Goal: Task Accomplishment & Management: Manage account settings

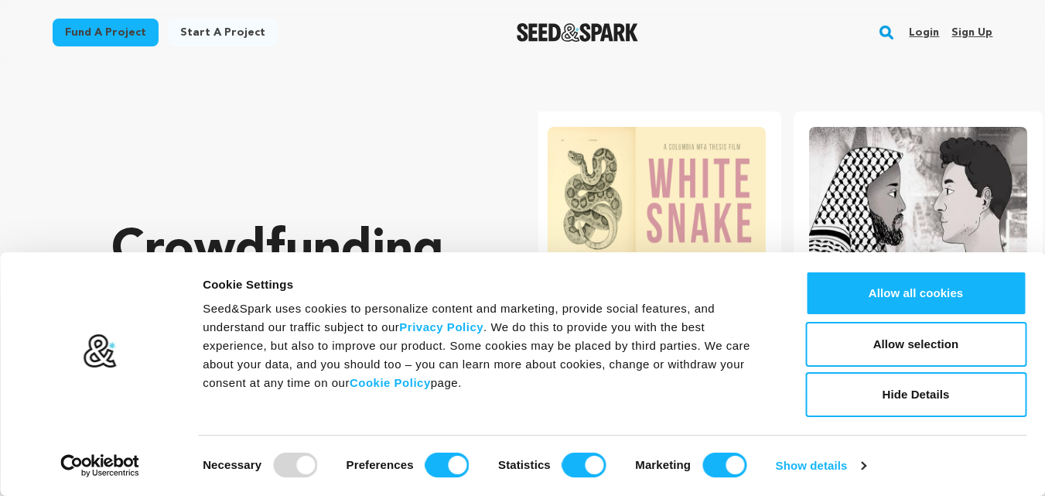
scroll to position [0, 274]
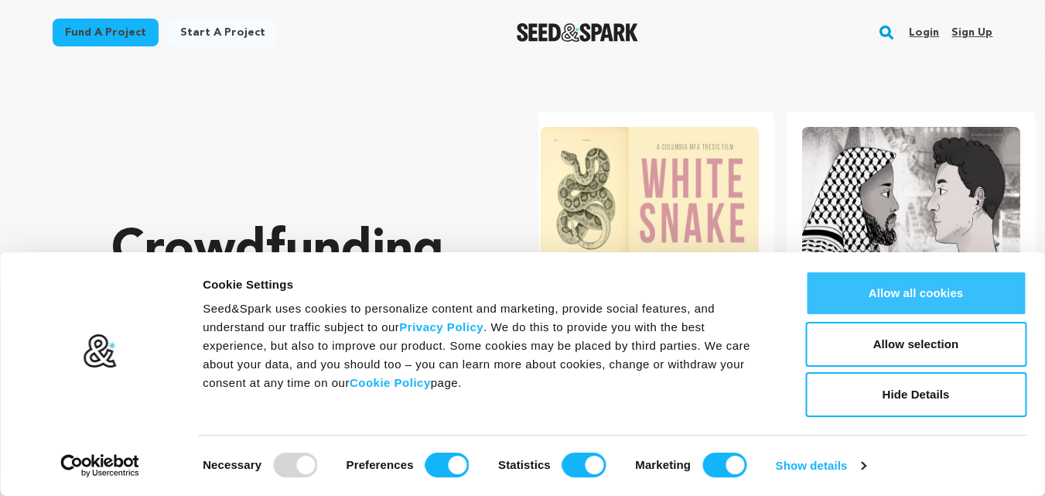
click at [909, 296] on button "Allow all cookies" at bounding box center [916, 293] width 221 height 45
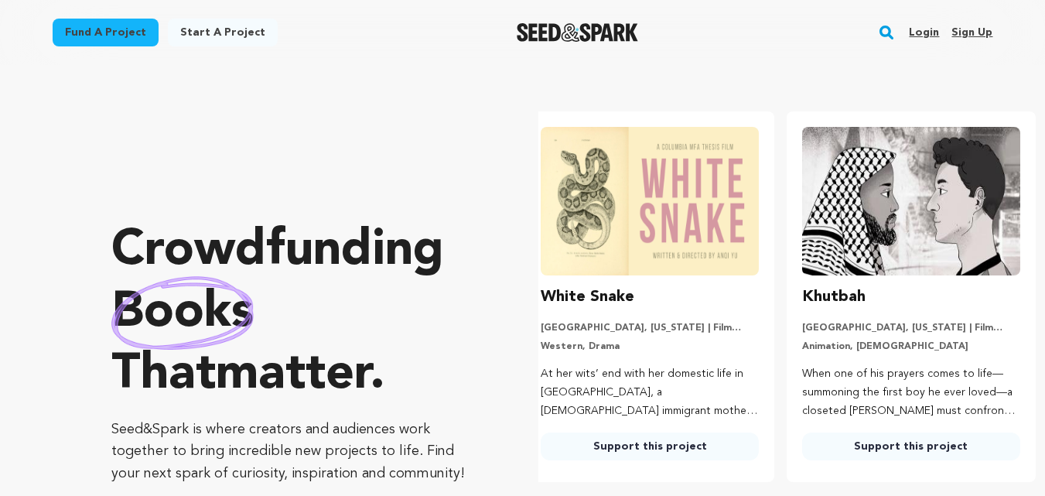
click at [977, 36] on link "Sign up" at bounding box center [972, 32] width 41 height 25
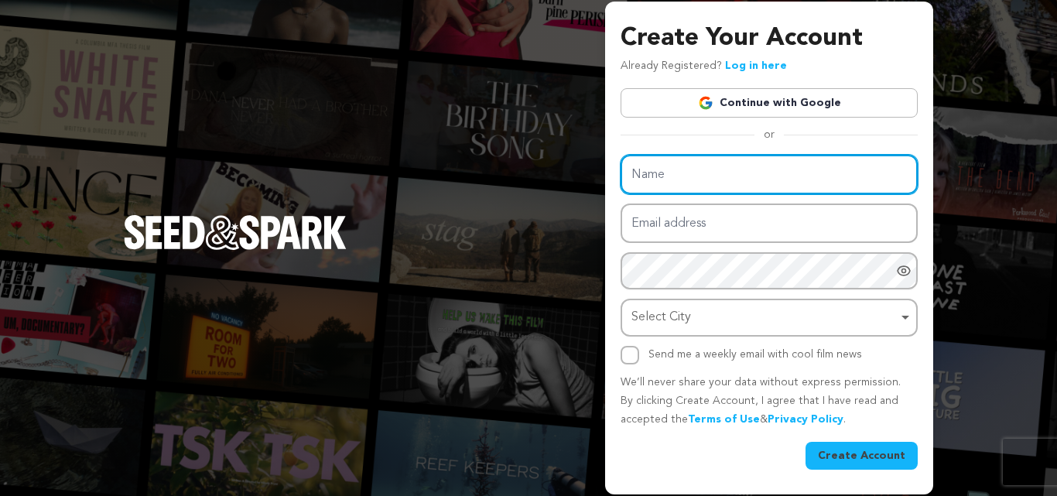
click at [728, 179] on input "Name" at bounding box center [769, 174] width 297 height 39
paste input "CounterTEN"
type input "CounterTEN"
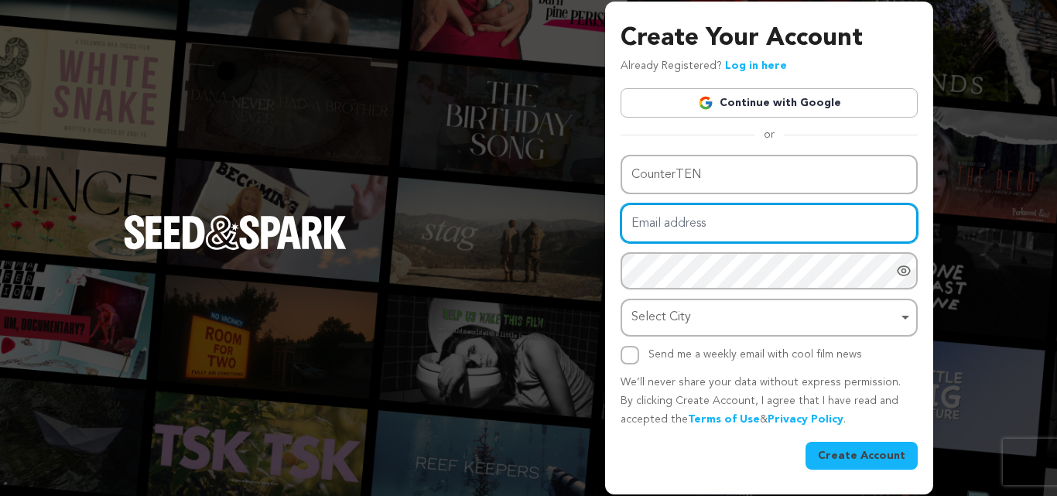
click at [672, 231] on input "Email address" at bounding box center [769, 223] width 297 height 39
paste input "counterten9@gmail.com"
type input "counterten9@gmail.com"
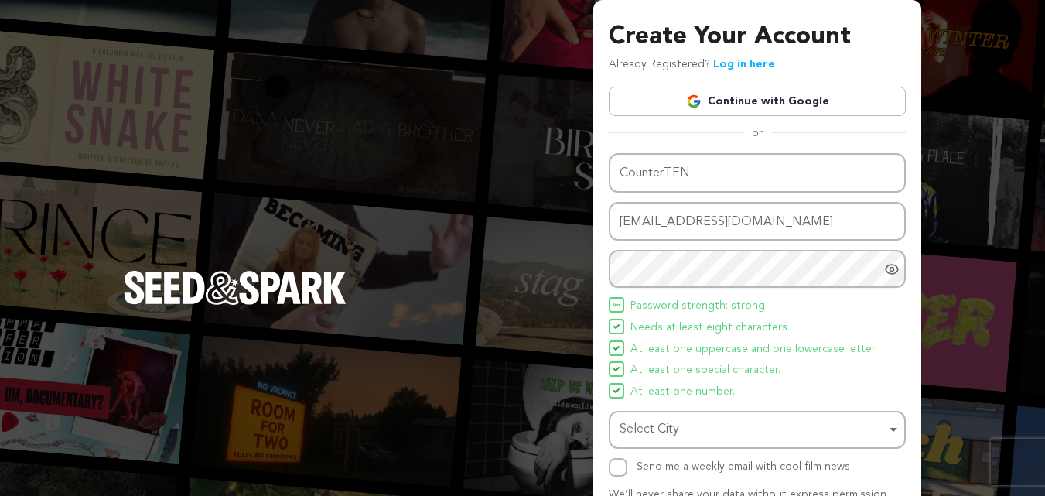
click at [672, 306] on span "Password strength: strong" at bounding box center [698, 306] width 135 height 19
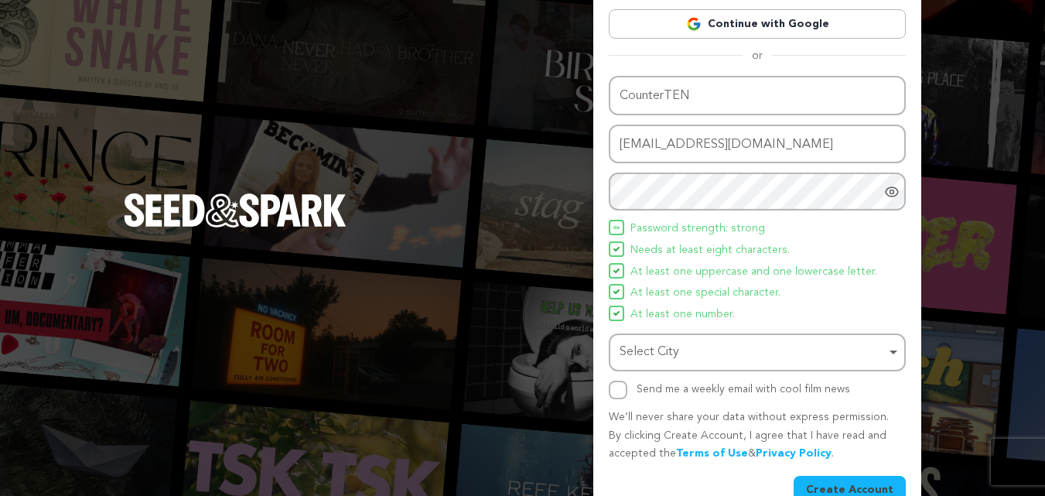
click at [667, 365] on div "Select City Remove item" at bounding box center [758, 352] width 282 height 29
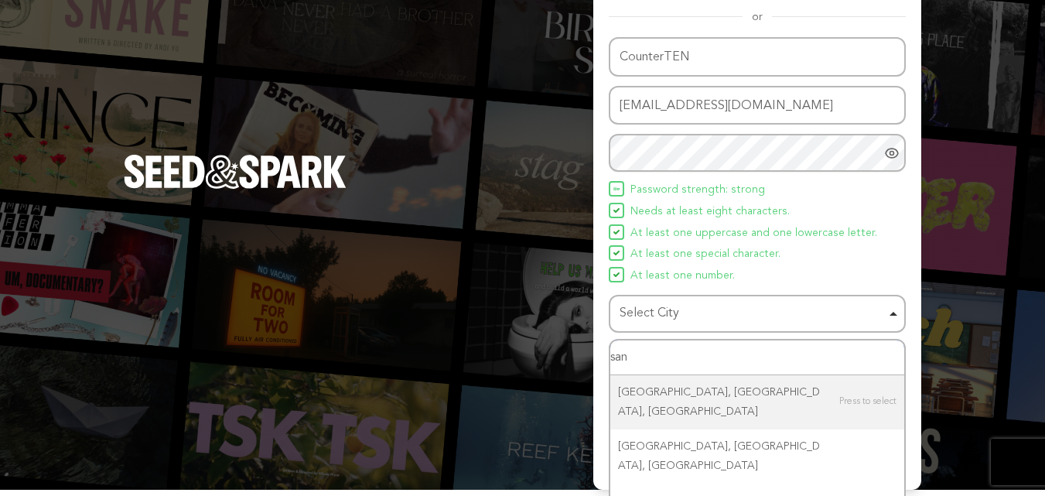
scroll to position [137, 0]
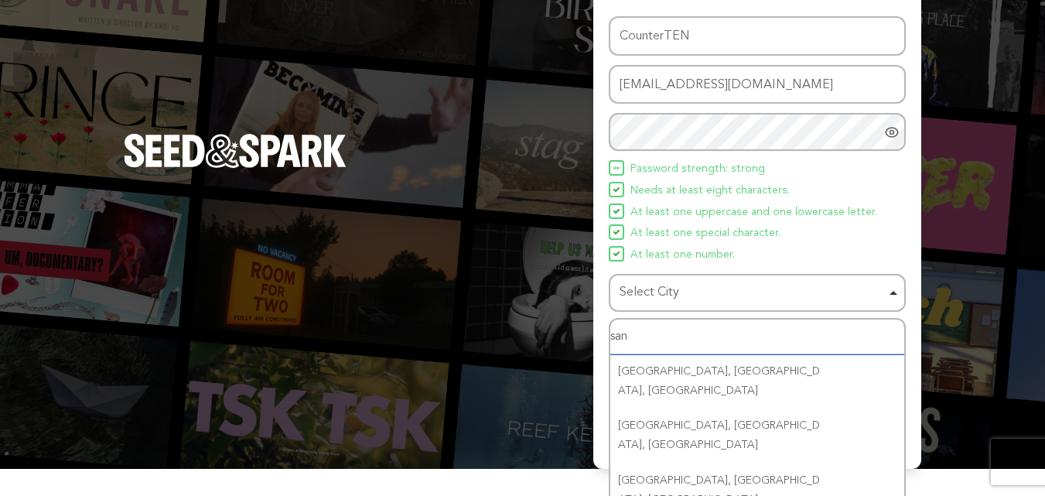
type input "san"
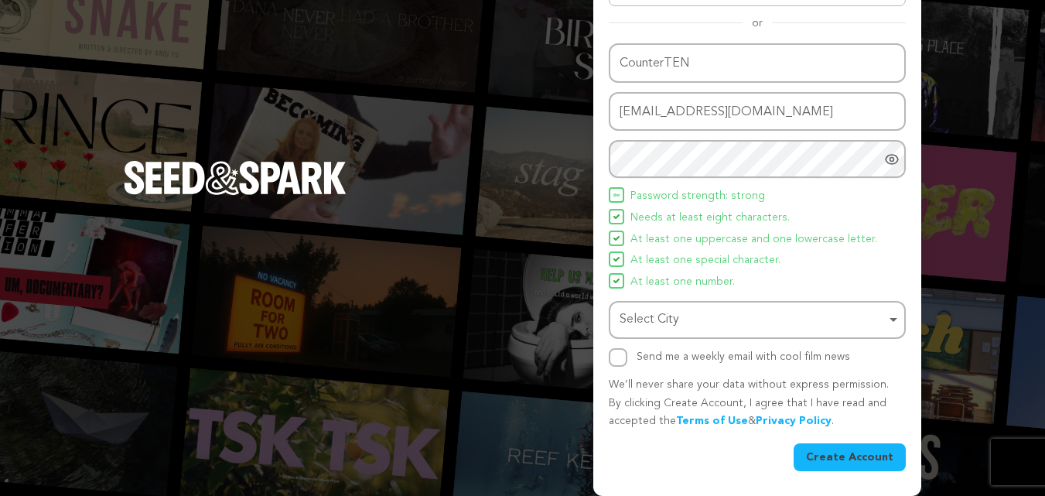
scroll to position [110, 0]
click at [624, 350] on input "Send me a weekly email with cool film news" at bounding box center [618, 357] width 19 height 19
checkbox input "true"
click at [647, 319] on div "Select City Remove item" at bounding box center [753, 320] width 266 height 22
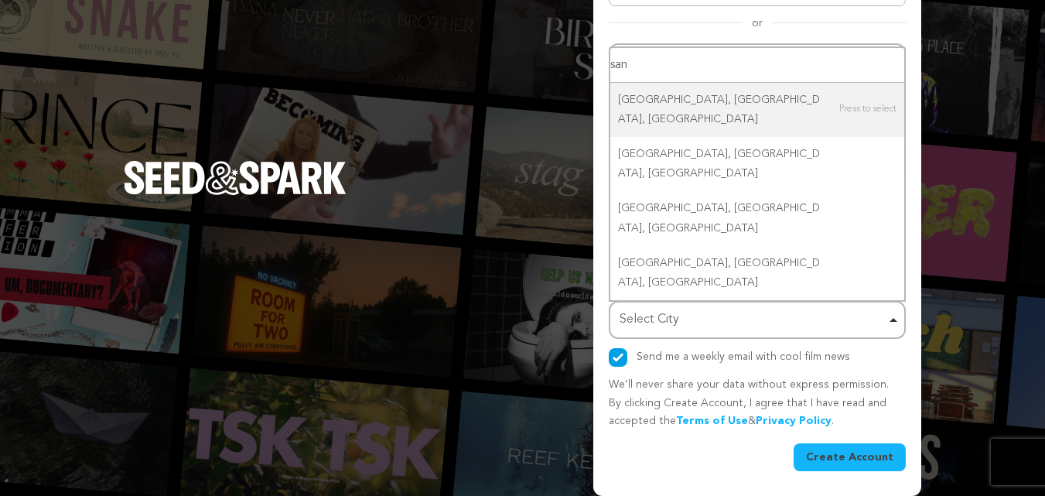
click at [655, 83] on input "san" at bounding box center [758, 65] width 294 height 35
paste input "[GEOGRAPHIC_DATA]"
type input "[GEOGRAPHIC_DATA]"
click at [655, 83] on input "[GEOGRAPHIC_DATA]" at bounding box center [758, 65] width 294 height 35
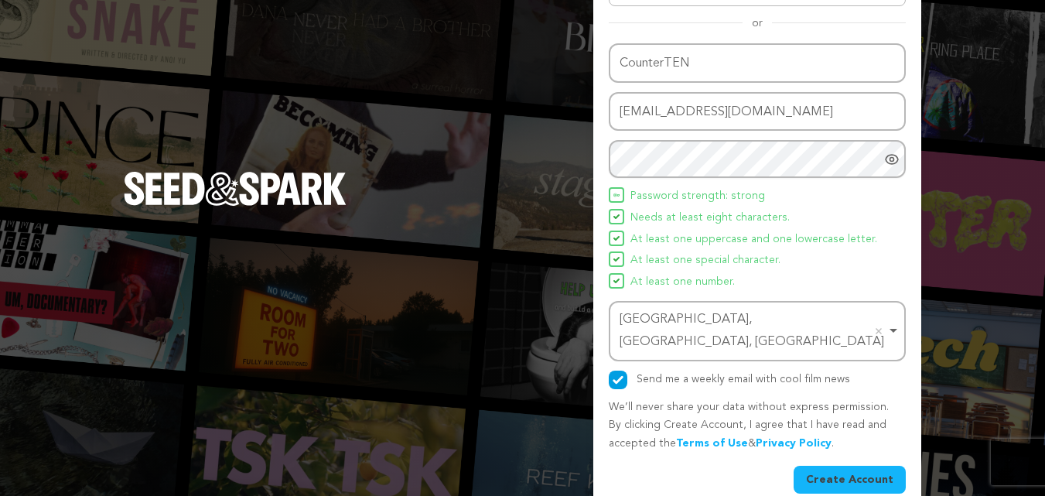
click at [828, 466] on button "Create Account" at bounding box center [850, 480] width 112 height 28
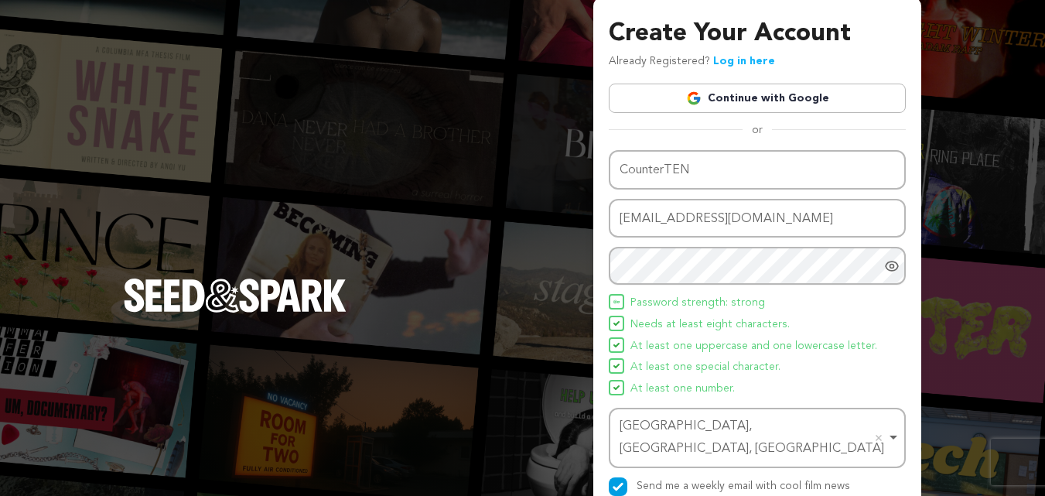
scroll to position [0, 0]
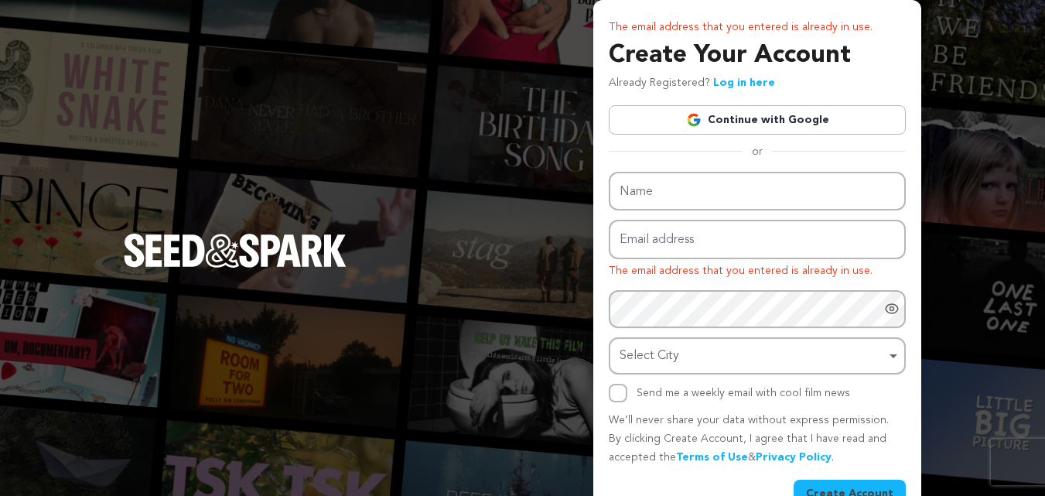
scroll to position [36, 0]
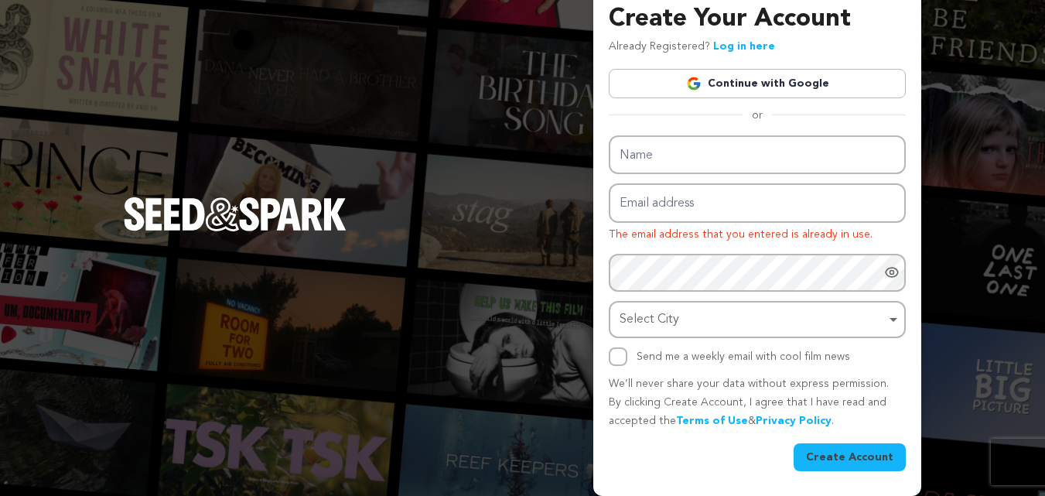
click at [623, 368] on div "Name Email address The email address that you entered is already in use. Passwo…" at bounding box center [757, 303] width 297 height 336
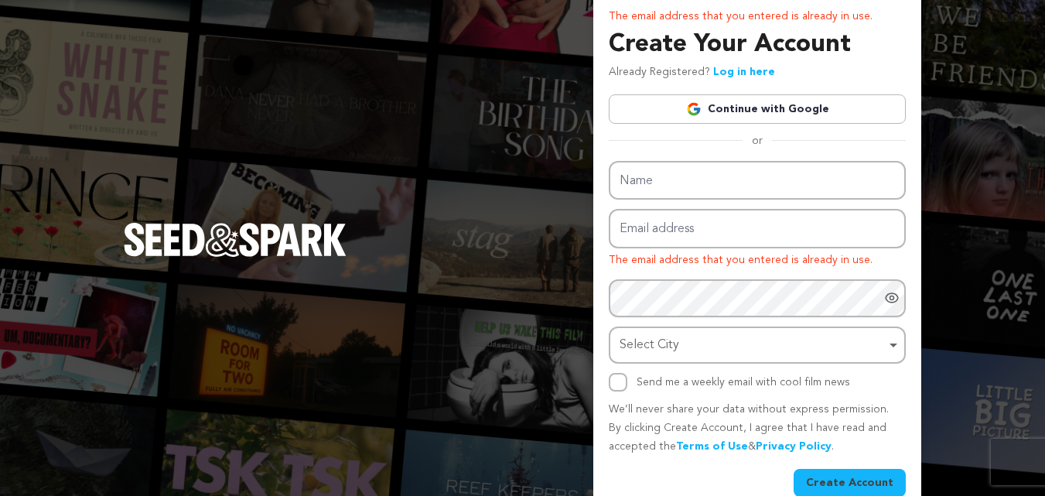
scroll to position [0, 0]
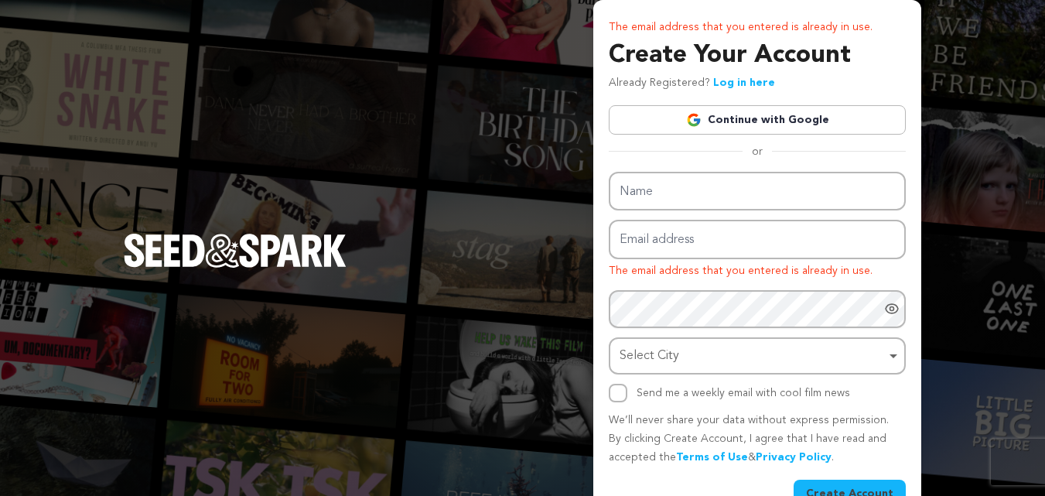
click at [732, 86] on link "Log in here" at bounding box center [744, 82] width 62 height 11
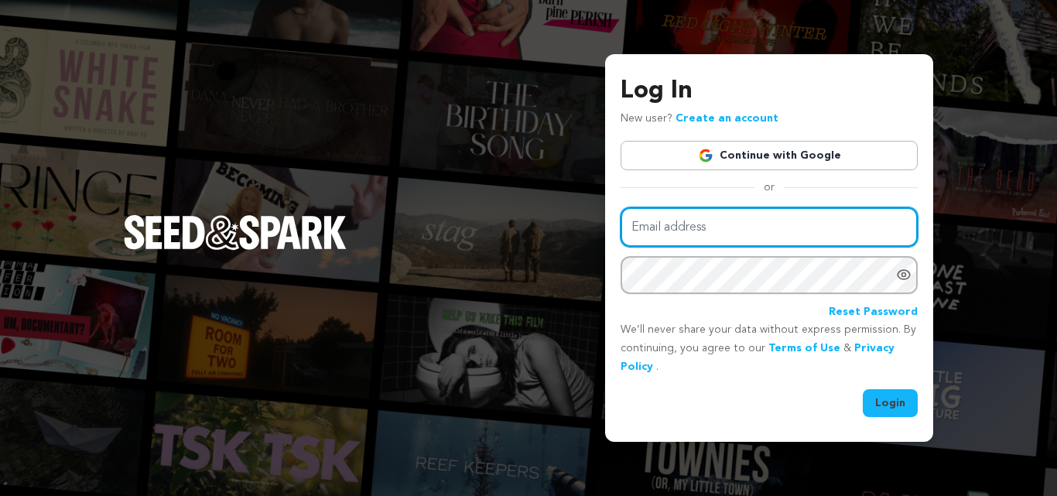
click at [672, 236] on input "Email address" at bounding box center [769, 226] width 297 height 39
paste input "[EMAIL_ADDRESS][DOMAIN_NAME]"
type input "[EMAIL_ADDRESS][DOMAIN_NAME]"
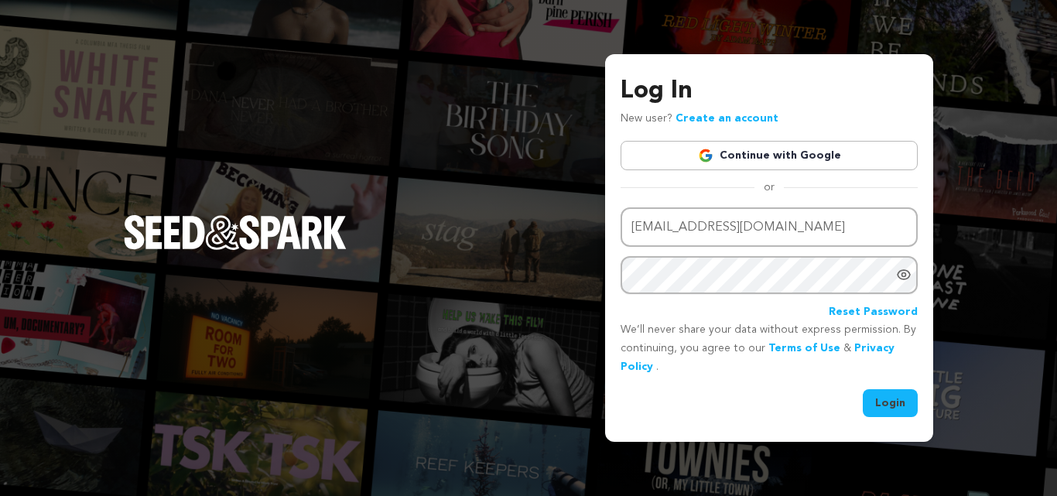
click at [895, 412] on button "Login" at bounding box center [890, 403] width 55 height 28
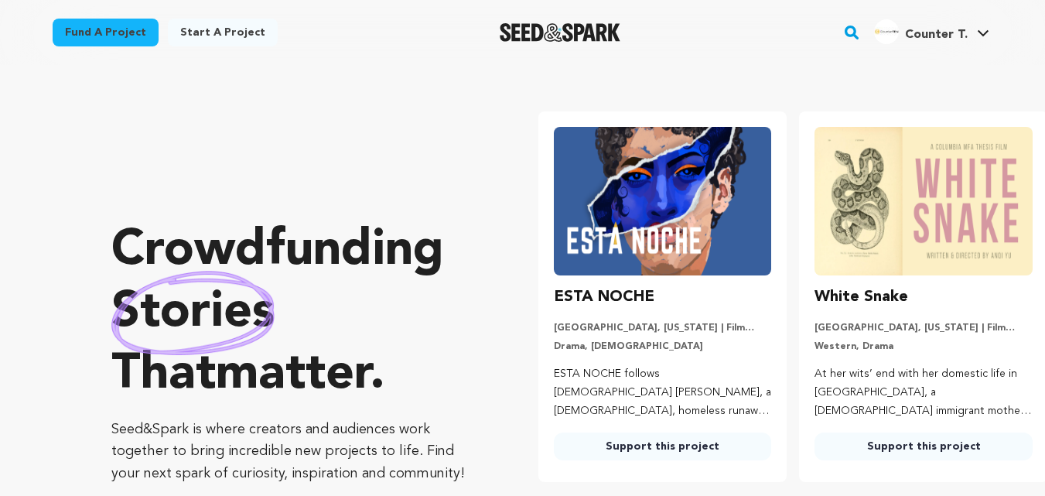
click at [932, 39] on span "Counter T." at bounding box center [936, 35] width 63 height 12
